Goal: Find specific page/section

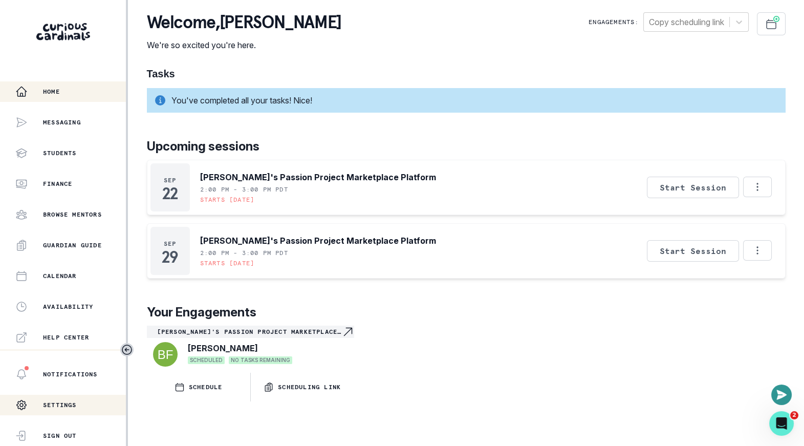
click at [74, 405] on p "Settings" at bounding box center [60, 405] width 34 height 8
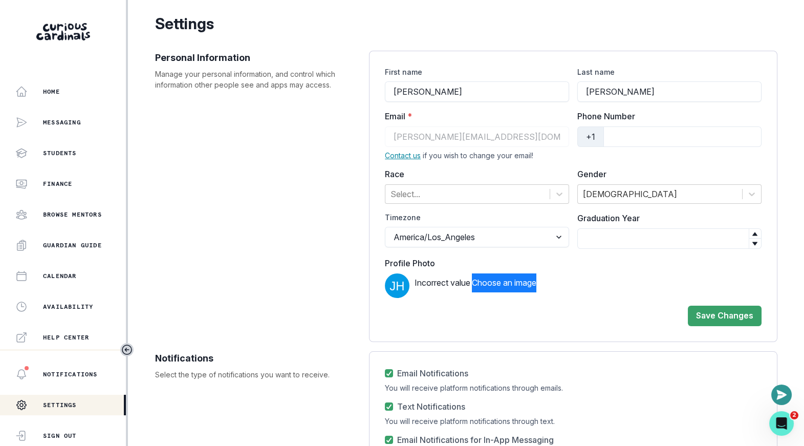
scroll to position [277, 0]
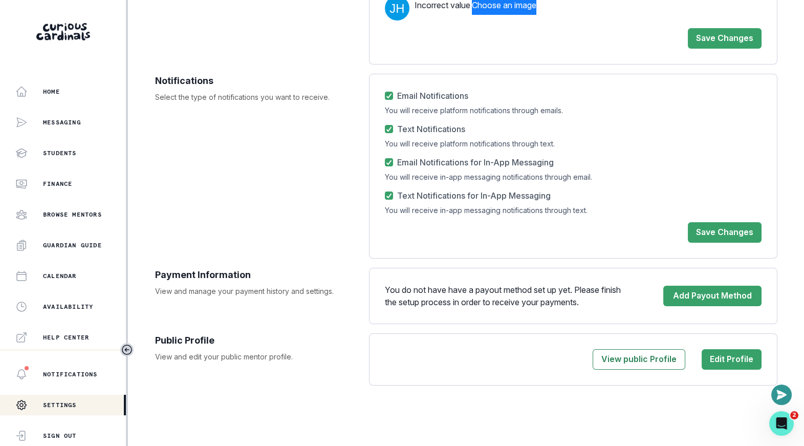
click at [217, 94] on p "Select the type of notifications you want to receive." at bounding box center [257, 97] width 204 height 11
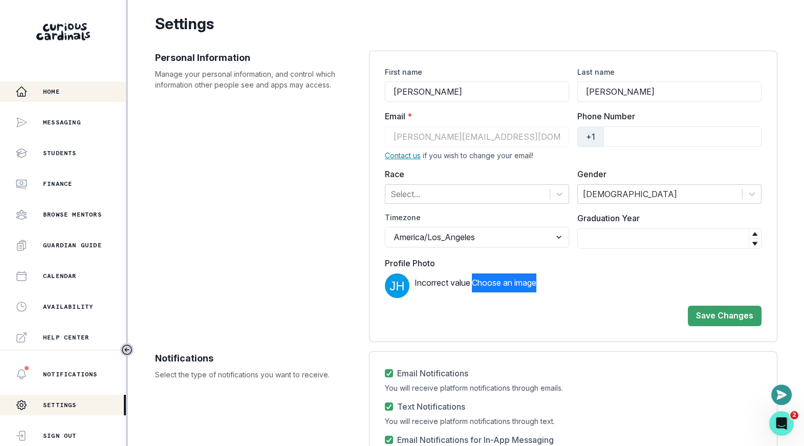
click at [64, 84] on button "Home" at bounding box center [63, 91] width 126 height 20
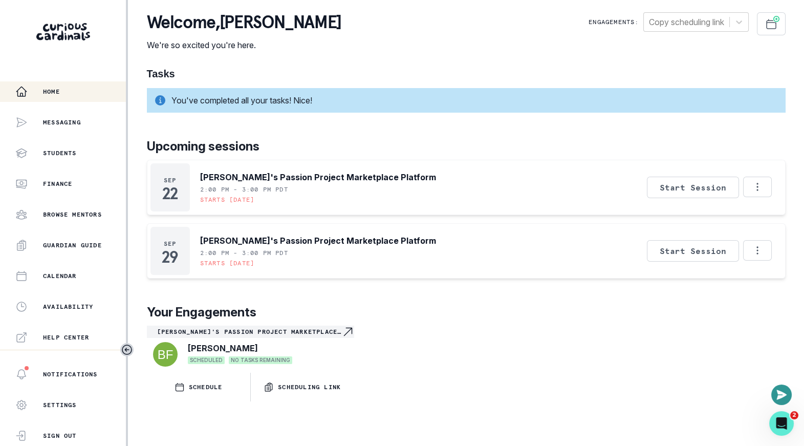
scroll to position [212, 0]
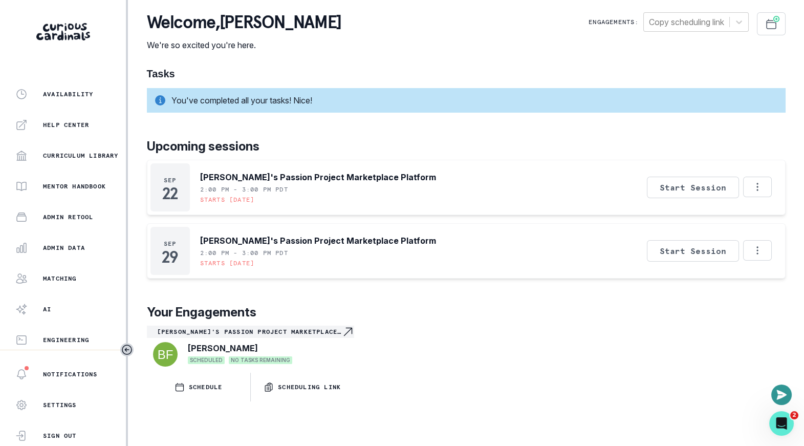
click at [75, 227] on div "Home Messaging Students Finance Browse Mentors Guardian Guide Calendar Availabi…" at bounding box center [63, 215] width 126 height 268
click at [75, 238] on button "Admin Data" at bounding box center [63, 247] width 126 height 20
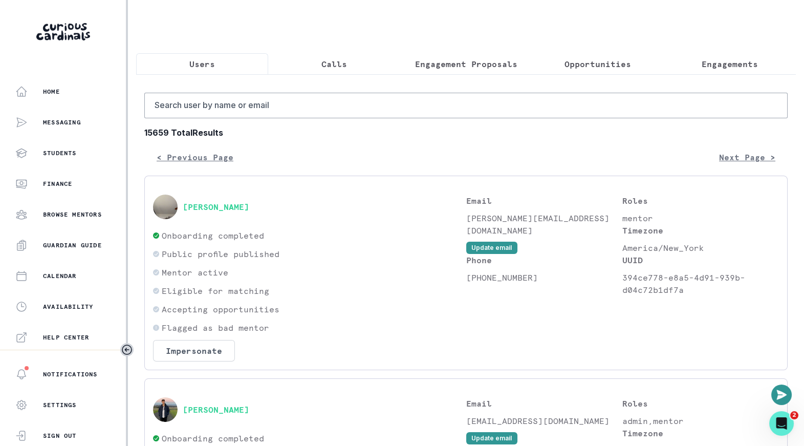
click at [325, 68] on p "Calls" at bounding box center [334, 64] width 26 height 12
click at [184, 63] on button "Users" at bounding box center [202, 63] width 132 height 21
